Goal: Information Seeking & Learning: Find specific fact

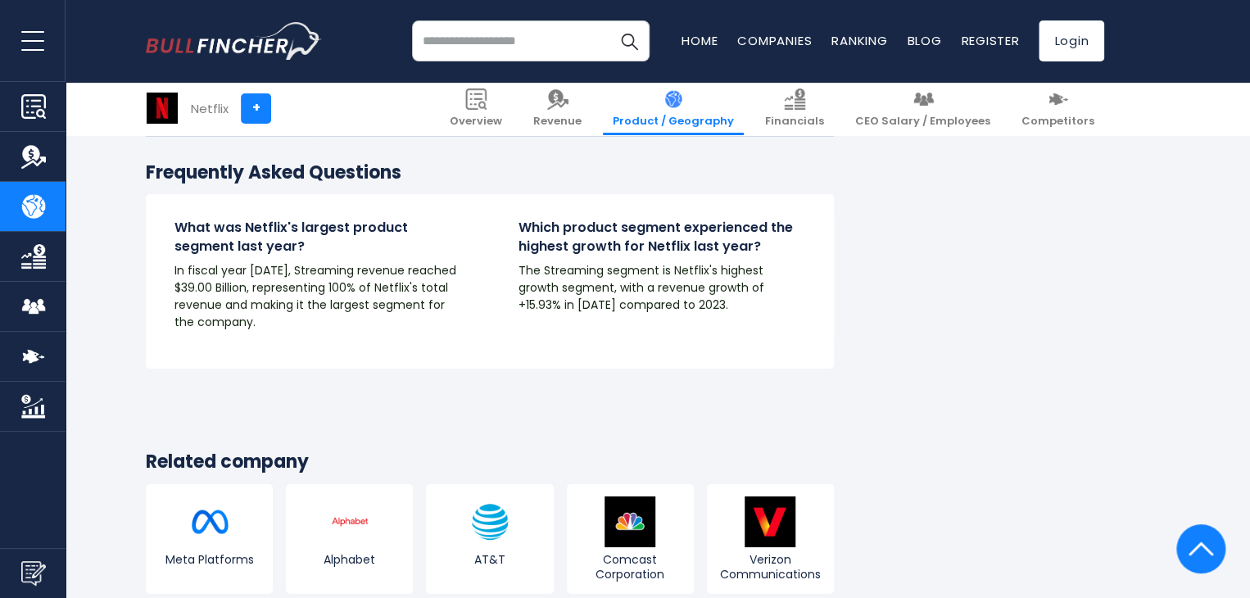
scroll to position [2737, 0]
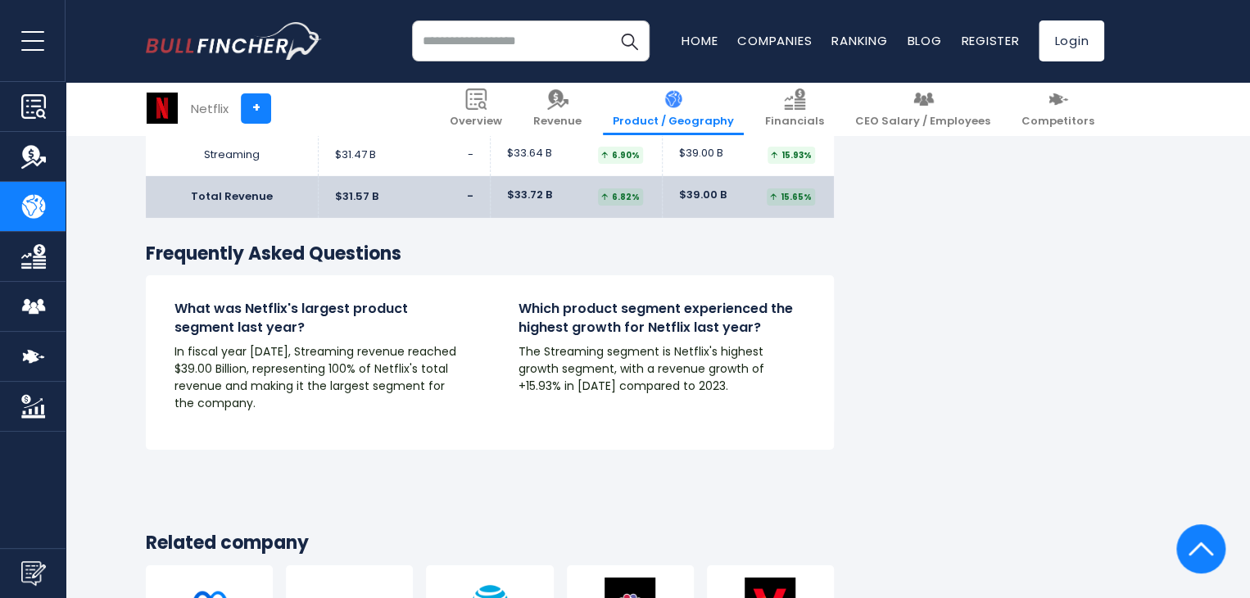
click at [590, 250] on h3 "Frequently Asked Questions" at bounding box center [490, 254] width 688 height 24
click at [558, 300] on h4 "Which product segment experienced the highest growth for Netflix last year?" at bounding box center [662, 318] width 287 height 37
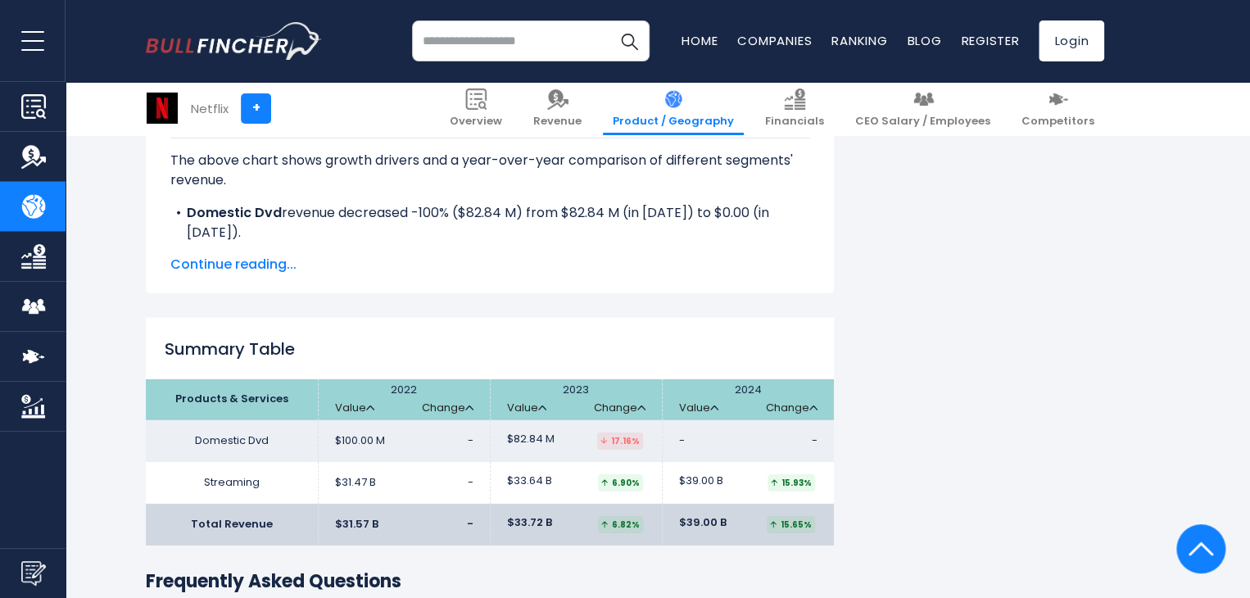
scroll to position [2409, 0]
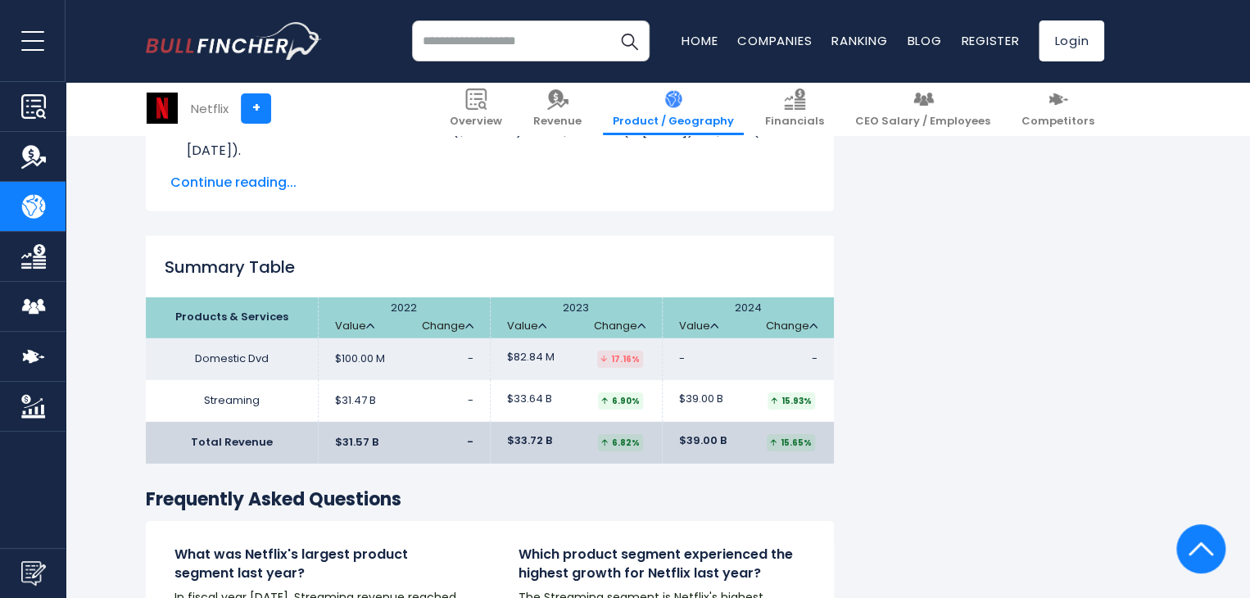
click at [609, 352] on div "17.16%" at bounding box center [620, 359] width 46 height 17
click at [527, 328] on link "Value" at bounding box center [526, 326] width 39 height 14
click at [533, 322] on link "Value" at bounding box center [526, 326] width 39 height 14
click at [806, 328] on link "Change" at bounding box center [792, 326] width 52 height 14
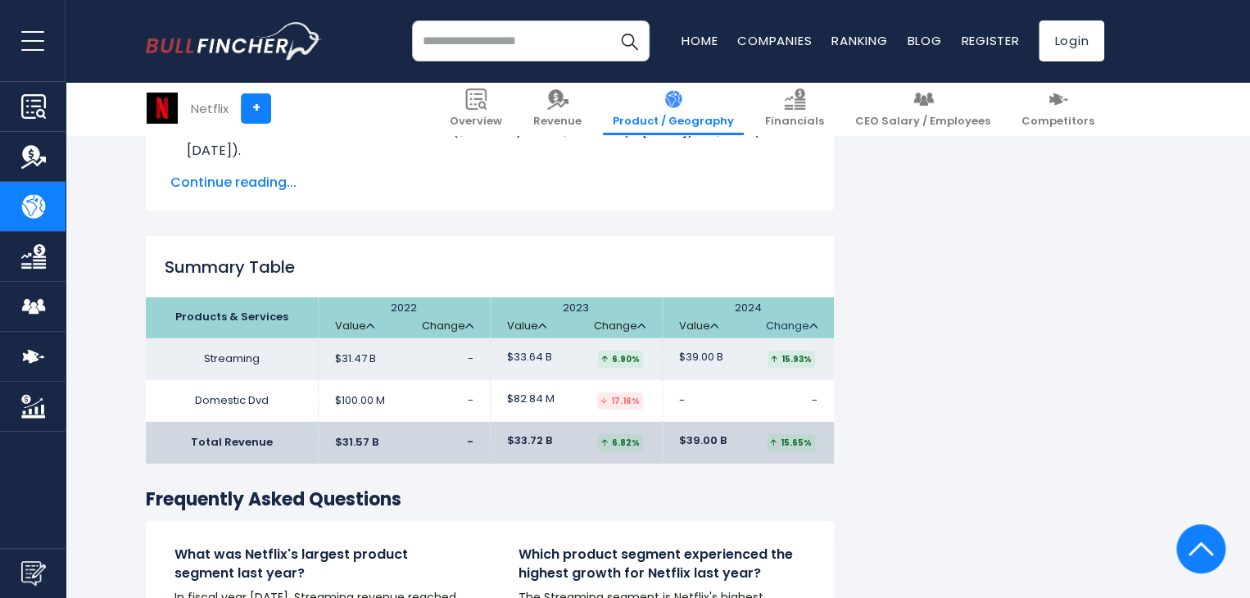
click at [806, 328] on link "Change" at bounding box center [792, 326] width 52 height 14
click at [700, 400] on td "- -" at bounding box center [748, 401] width 172 height 42
click at [680, 398] on span "-" at bounding box center [682, 401] width 6 height 14
click at [679, 398] on span "-" at bounding box center [682, 401] width 6 height 14
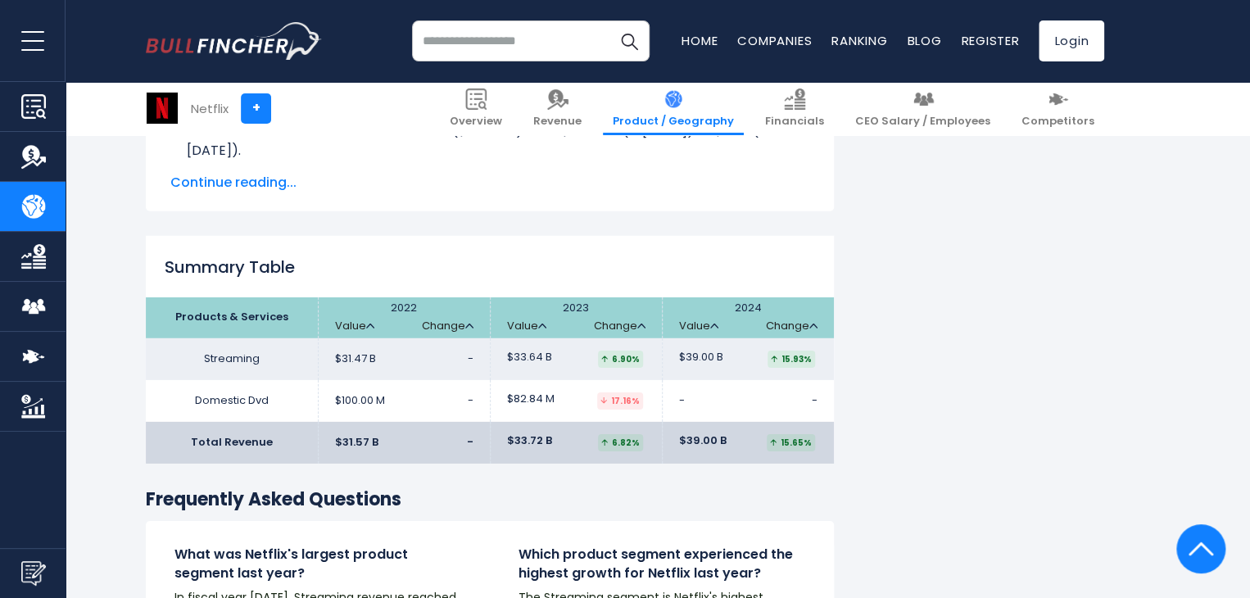
click at [818, 410] on td "- -" at bounding box center [748, 401] width 172 height 42
click at [821, 397] on td "- -" at bounding box center [748, 401] width 172 height 42
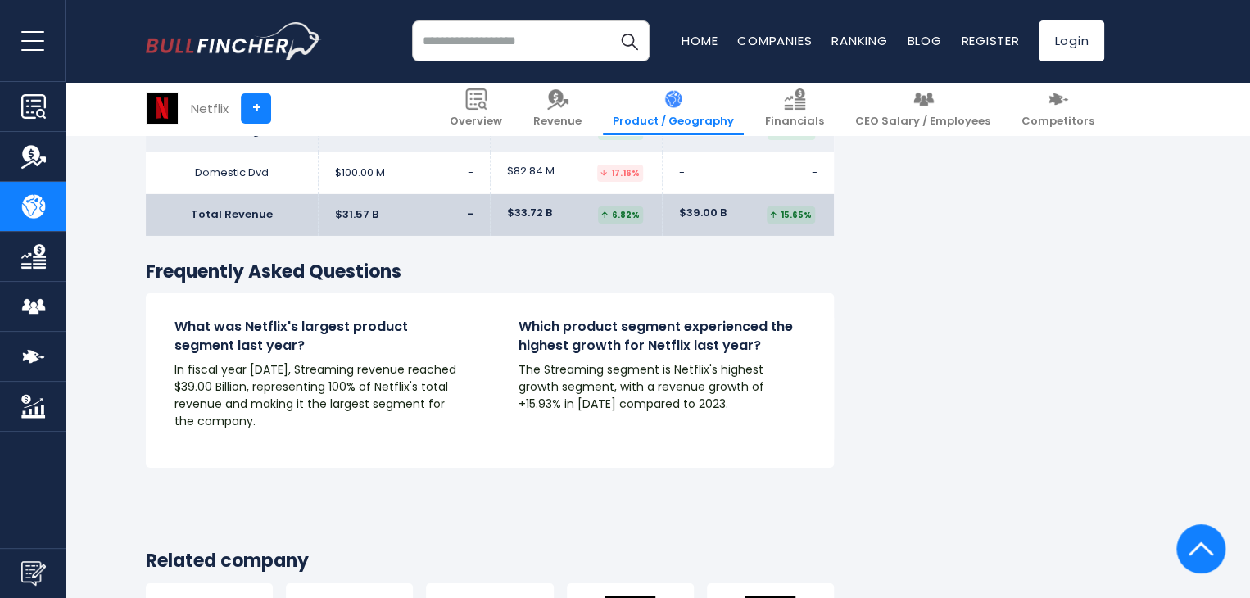
scroll to position [2901, 0]
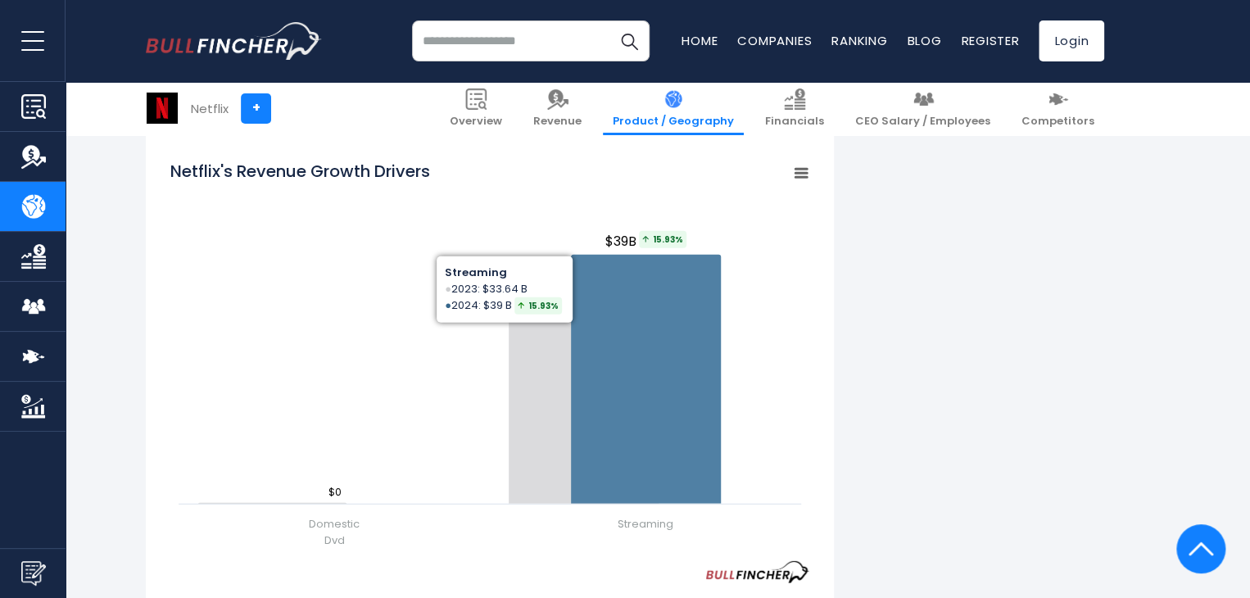
scroll to position [1852, 0]
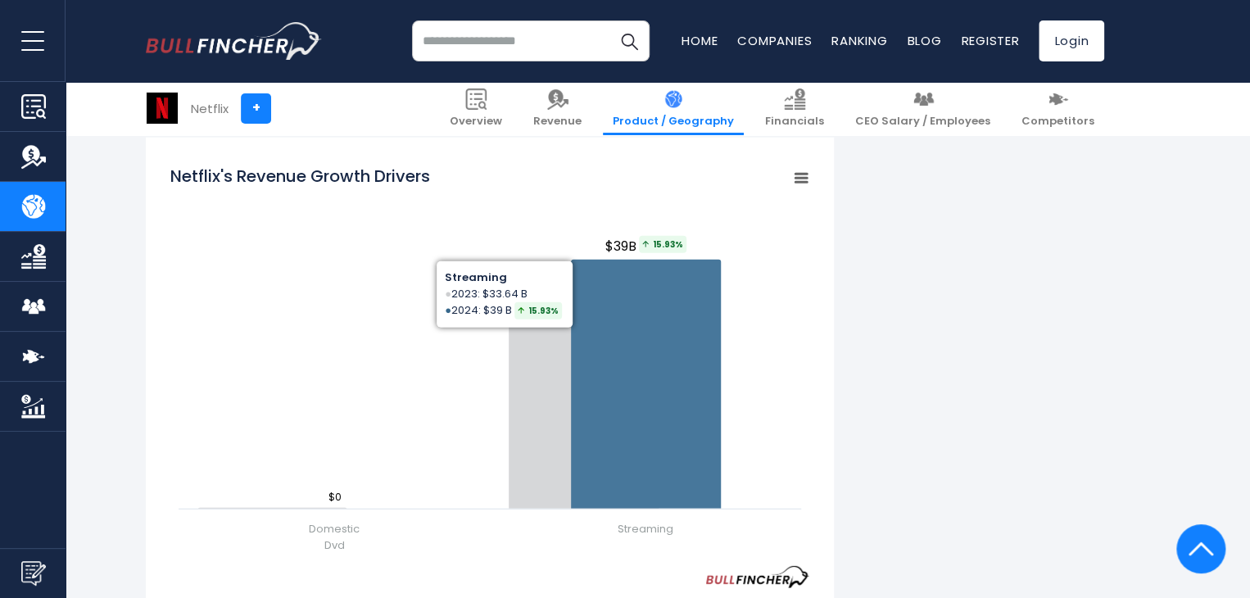
click at [850, 240] on div "Netflix's Revenue by Segment In fiscal year 2024, Netflix's revenue by segment …" at bounding box center [625, 98] width 958 height 3169
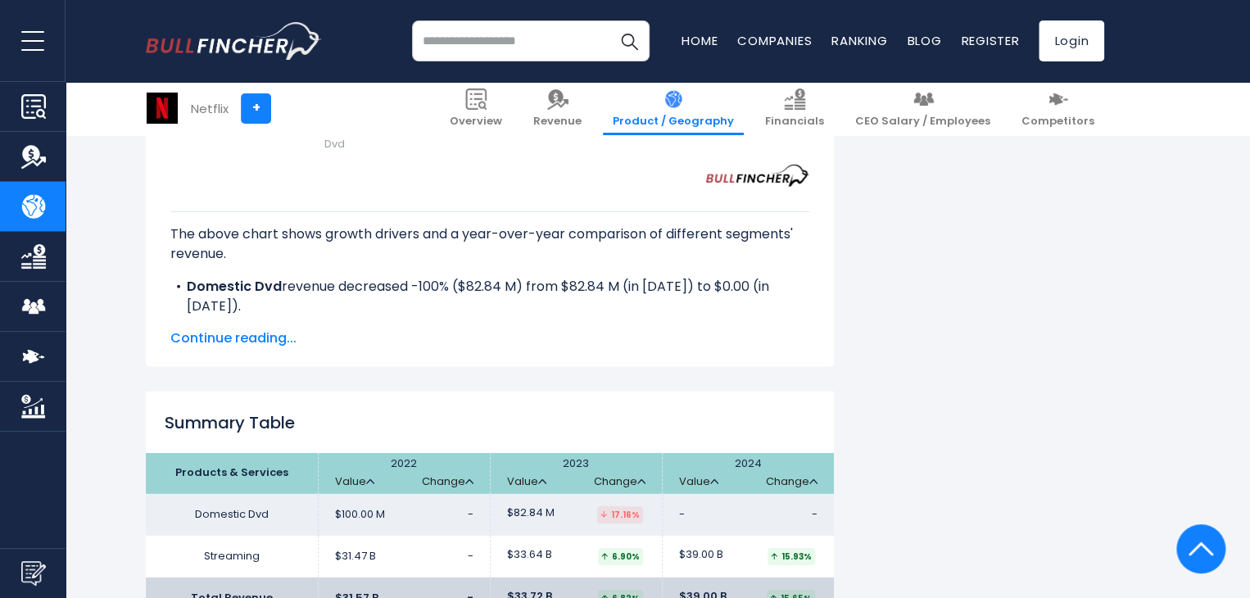
scroll to position [2262, 0]
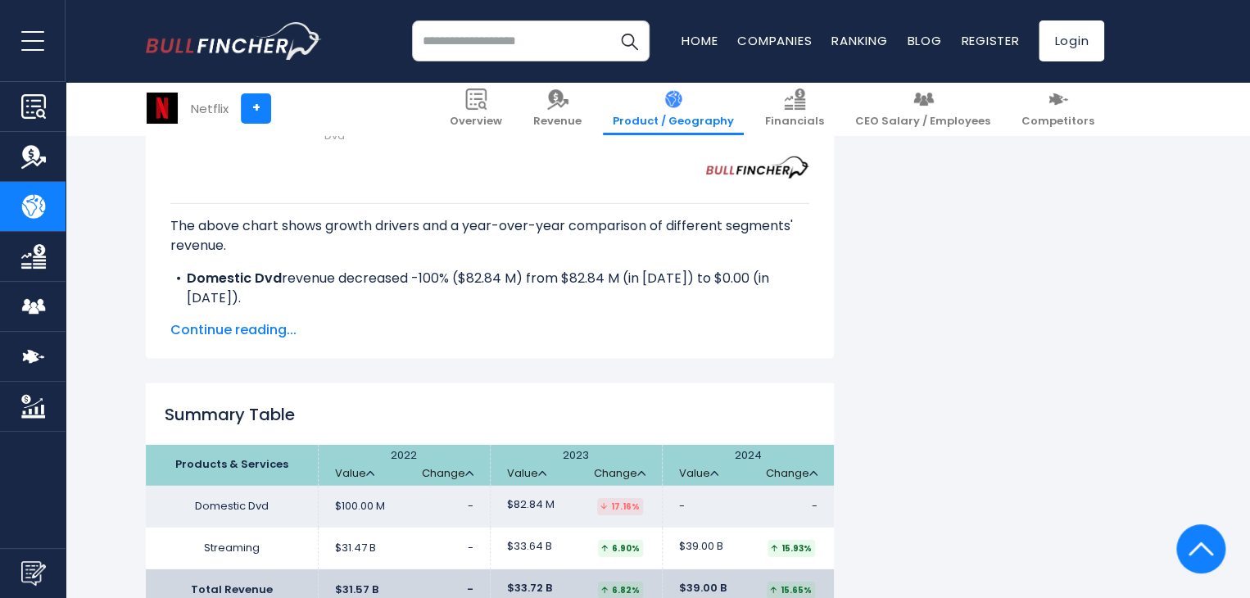
click at [251, 333] on span "Continue reading..." at bounding box center [489, 330] width 639 height 20
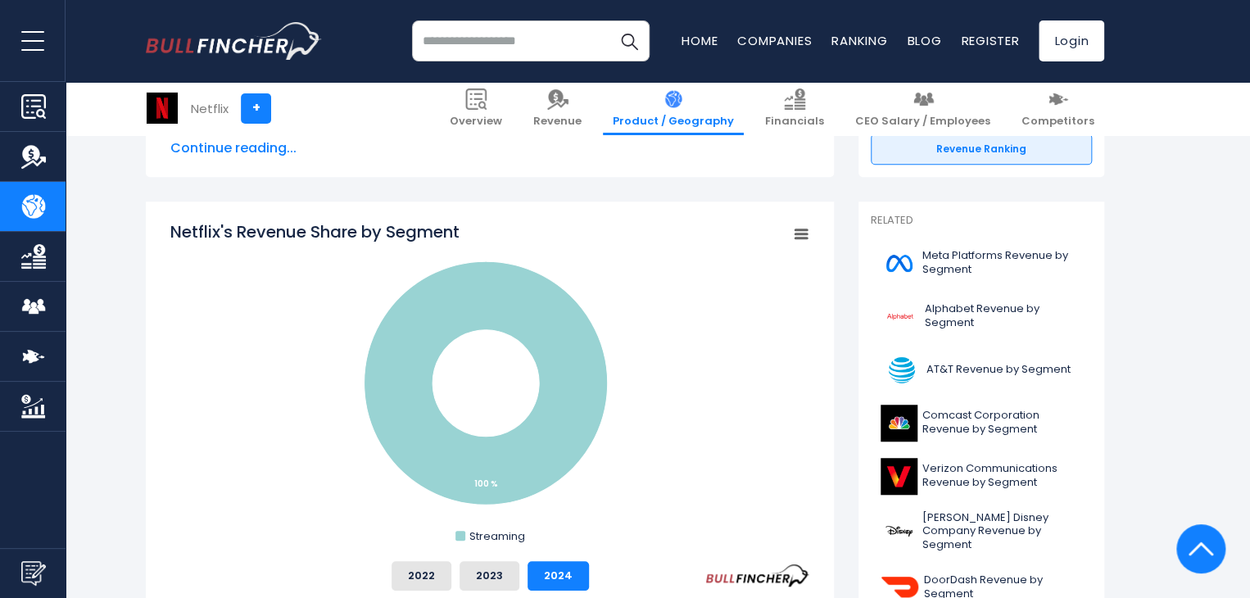
scroll to position [132, 0]
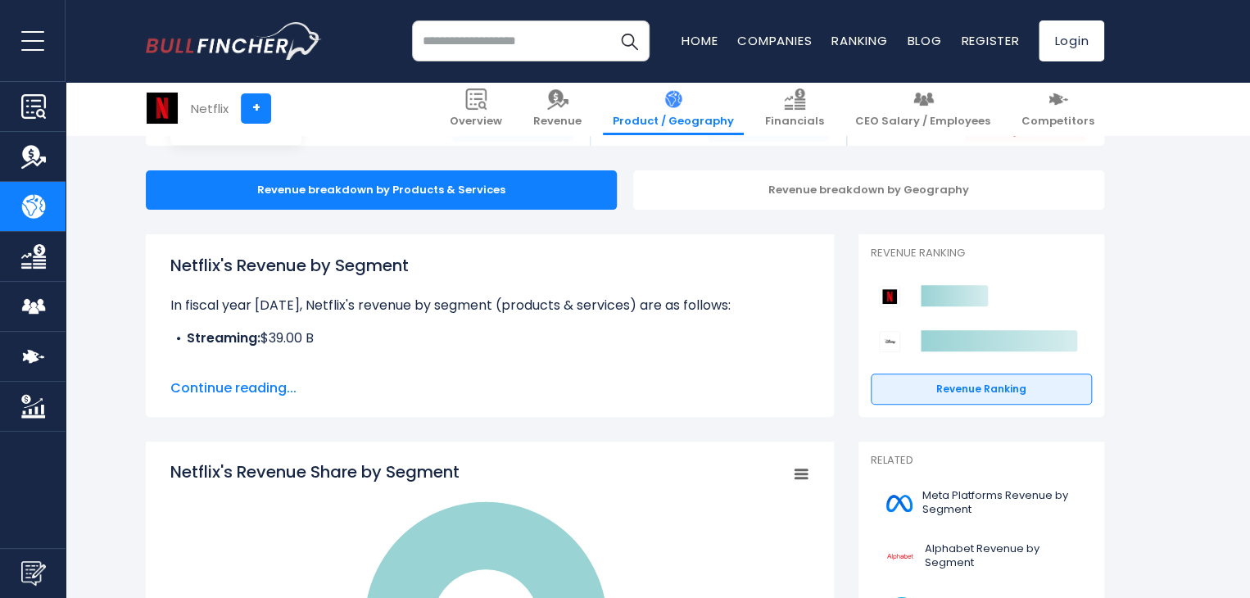
click at [274, 392] on span "Continue reading..." at bounding box center [489, 388] width 639 height 20
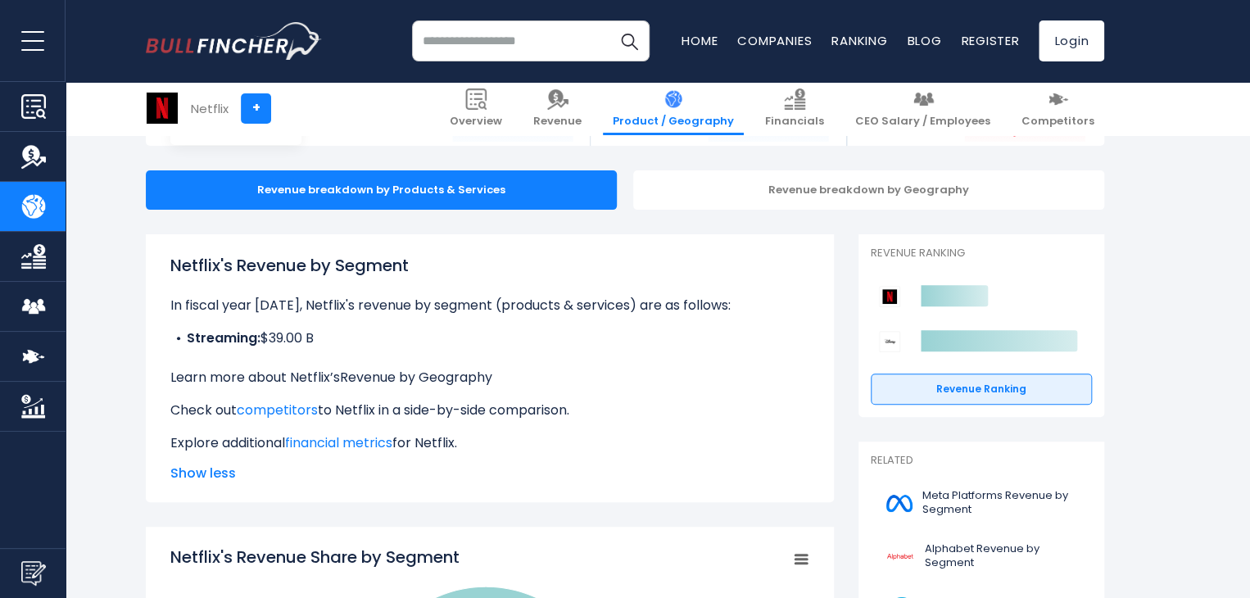
click at [397, 376] on link "Revenue by Geography" at bounding box center [416, 377] width 152 height 19
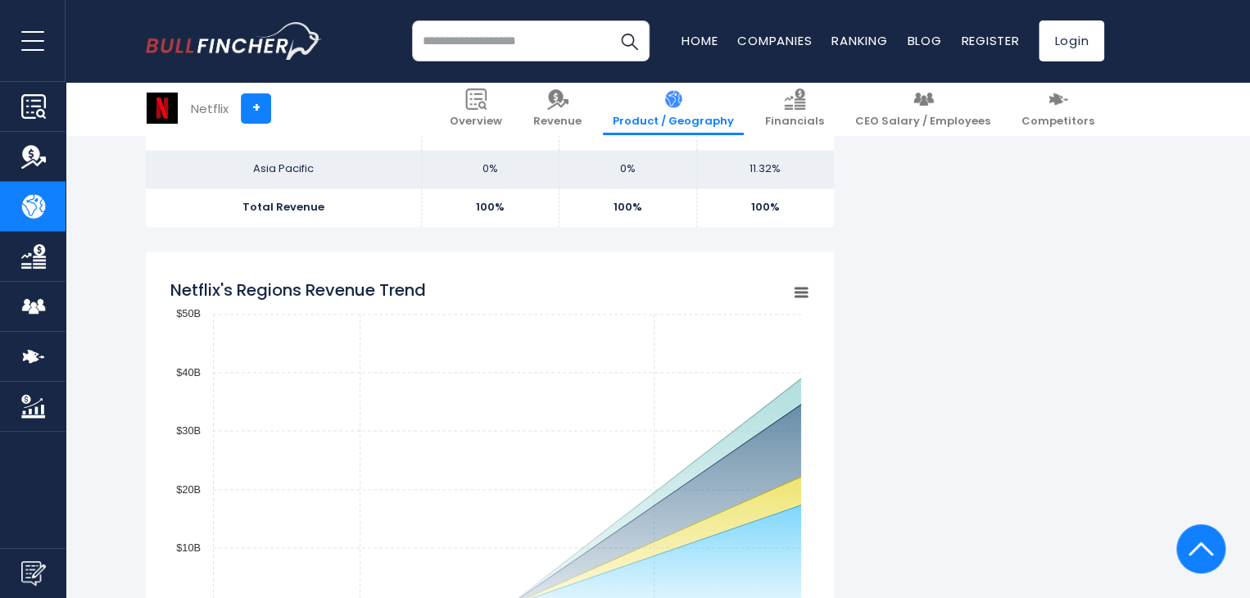
scroll to position [1311, 0]
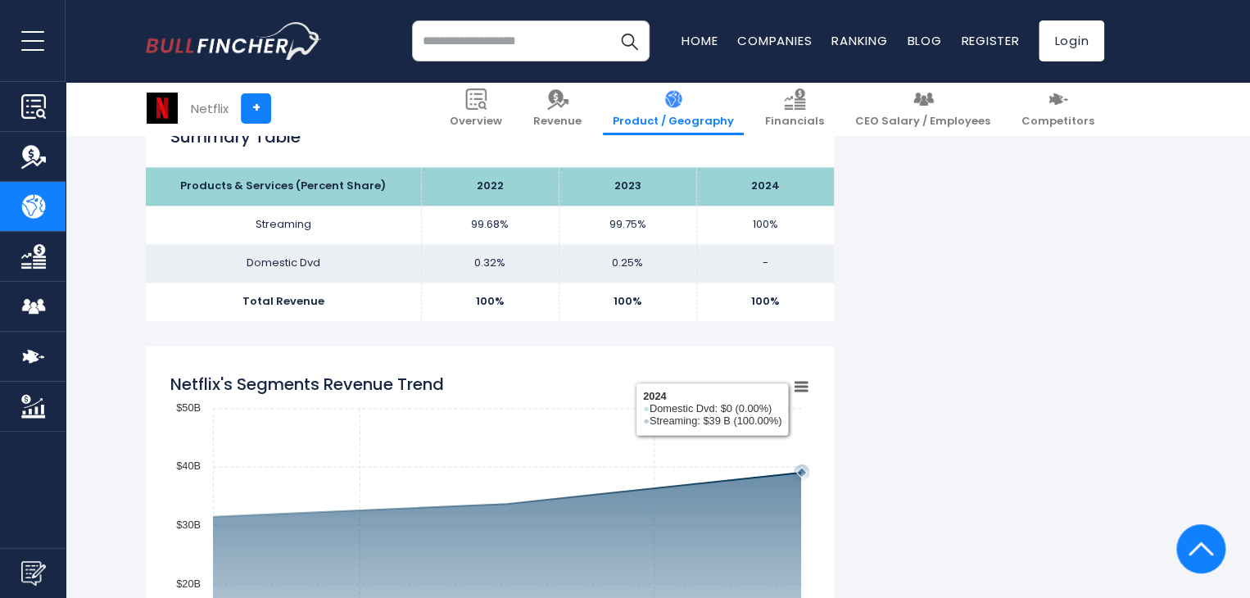
scroll to position [1033, 0]
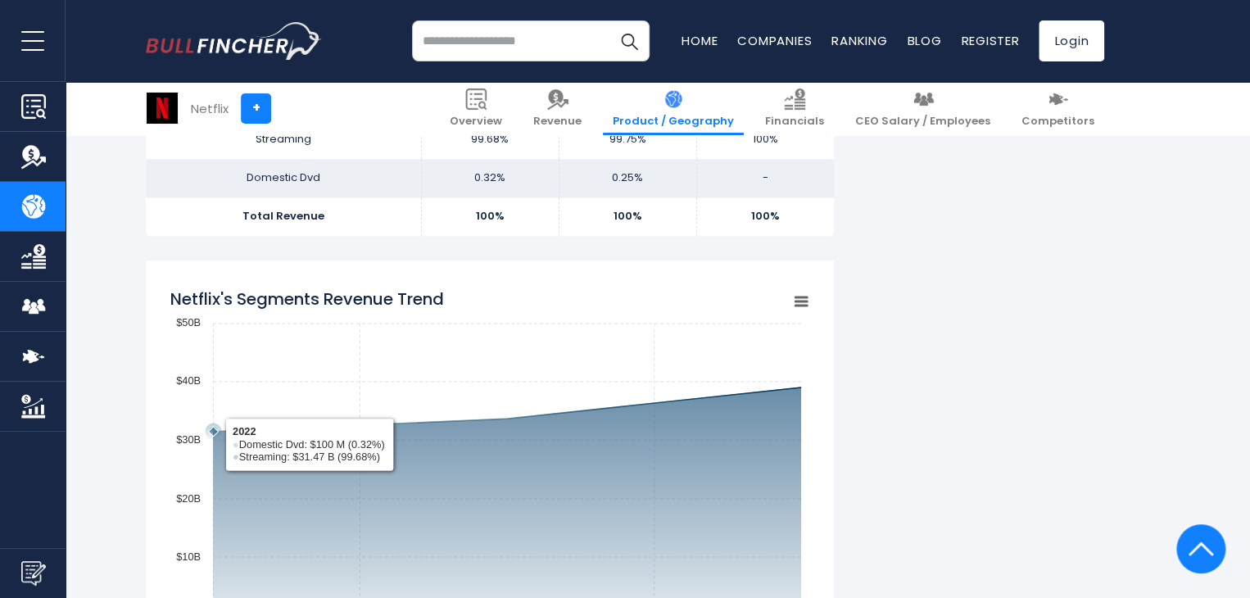
scroll to position [1361, 0]
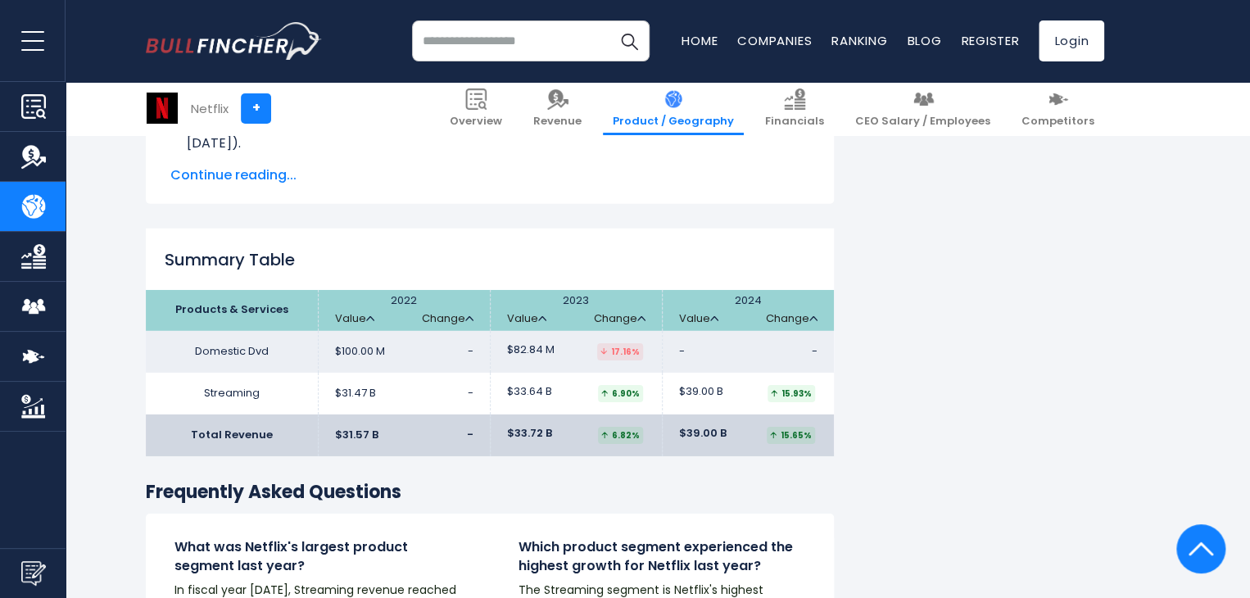
scroll to position [2425, 0]
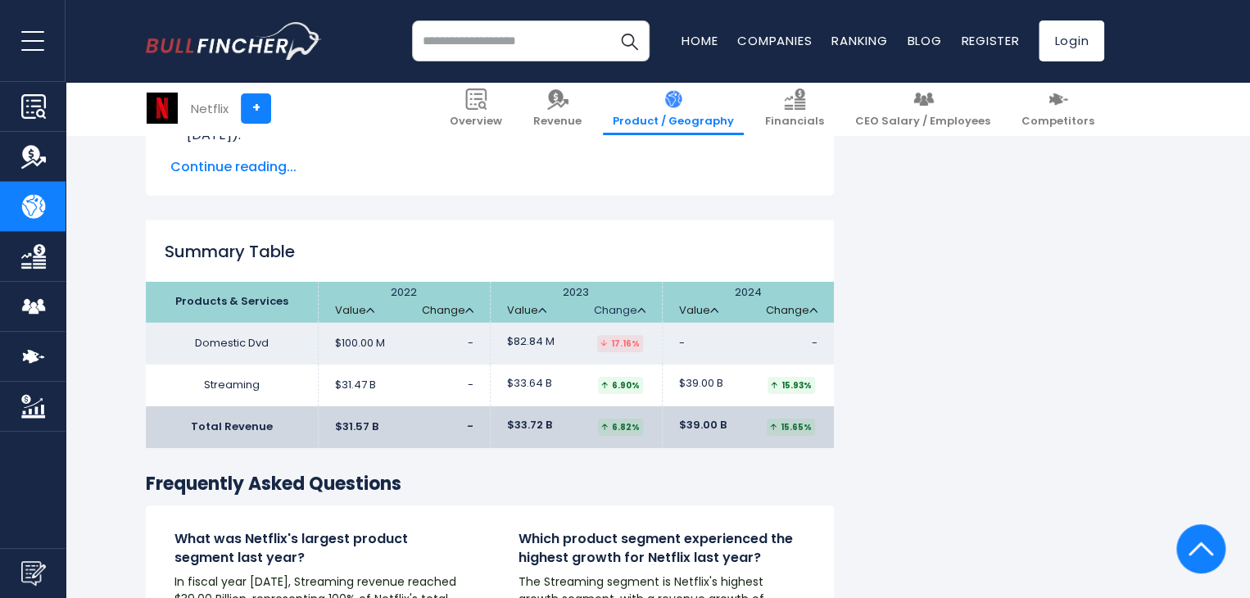
click at [623, 315] on link "Change" at bounding box center [620, 311] width 52 height 14
click at [544, 308] on img at bounding box center [542, 310] width 8 height 5
click at [539, 308] on img at bounding box center [542, 310] width 8 height 5
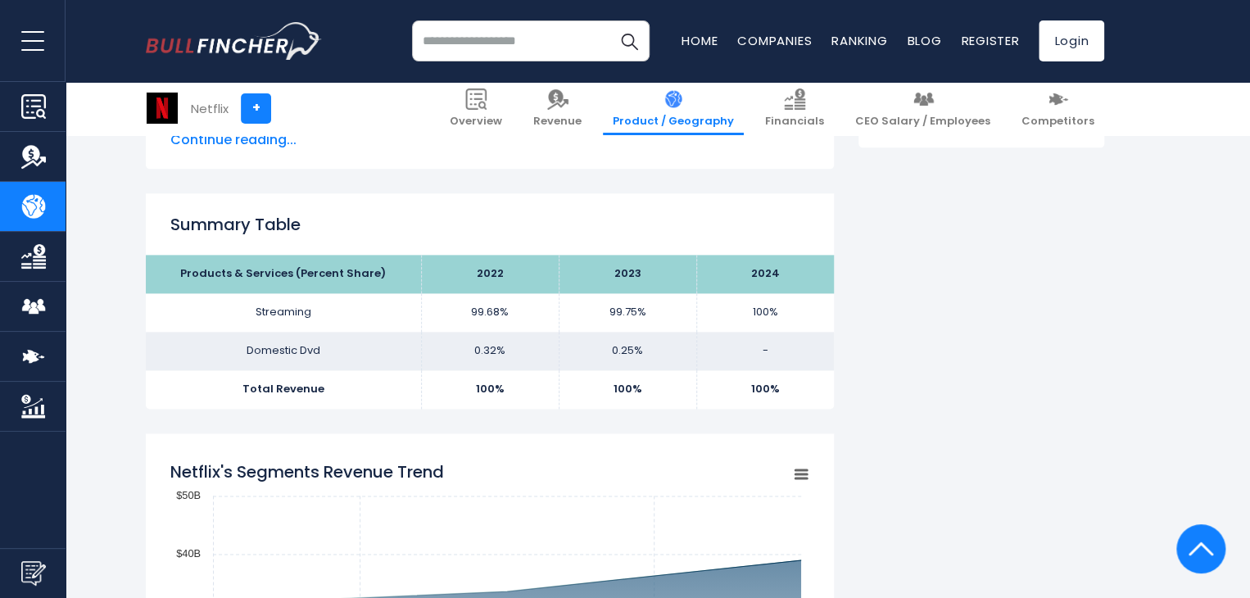
scroll to position [950, 0]
